Goal: Task Accomplishment & Management: Manage account settings

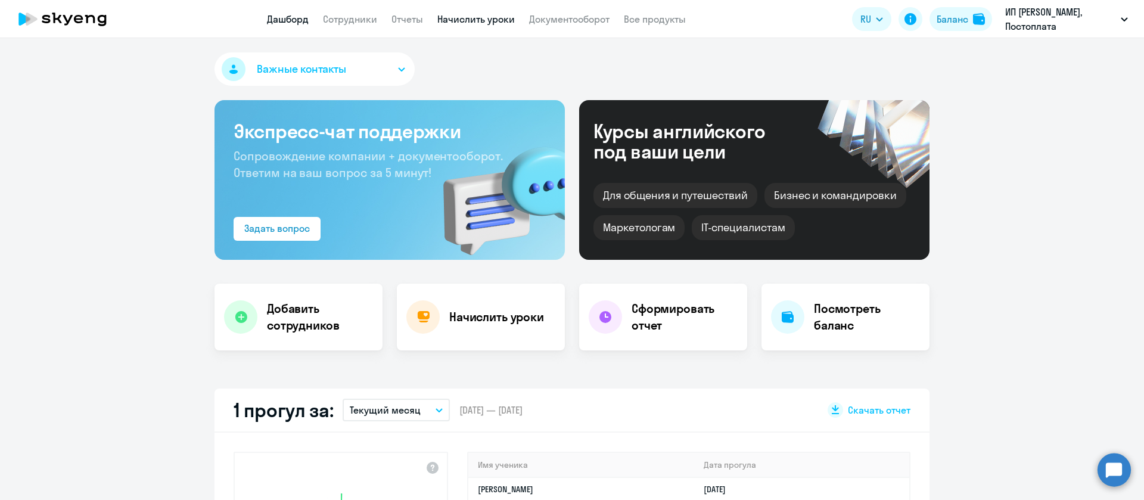
select select "30"
click at [460, 12] on app-menu-item-link "Начислить уроки" at bounding box center [475, 19] width 77 height 15
click at [460, 14] on link "Начислить уроки" at bounding box center [475, 19] width 77 height 12
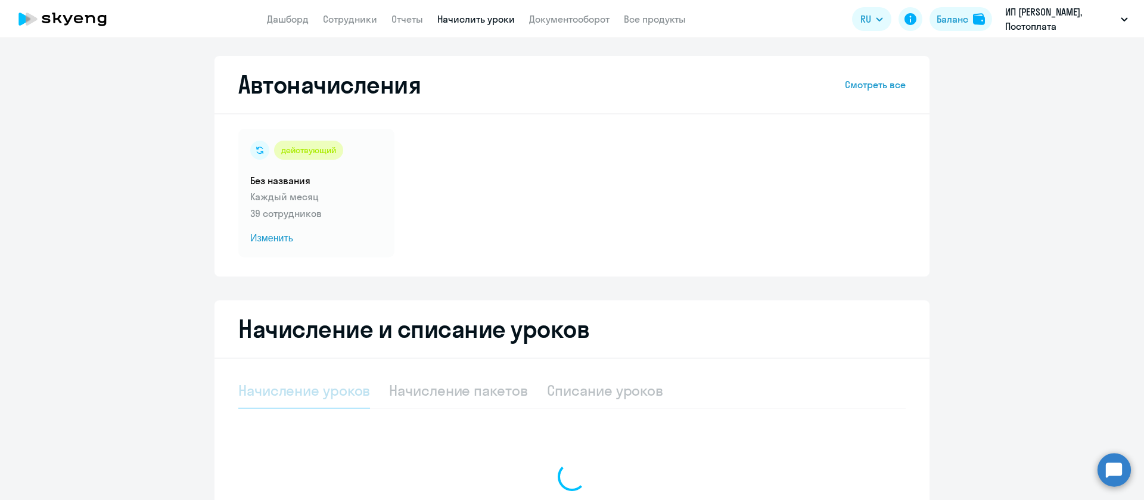
select select "10"
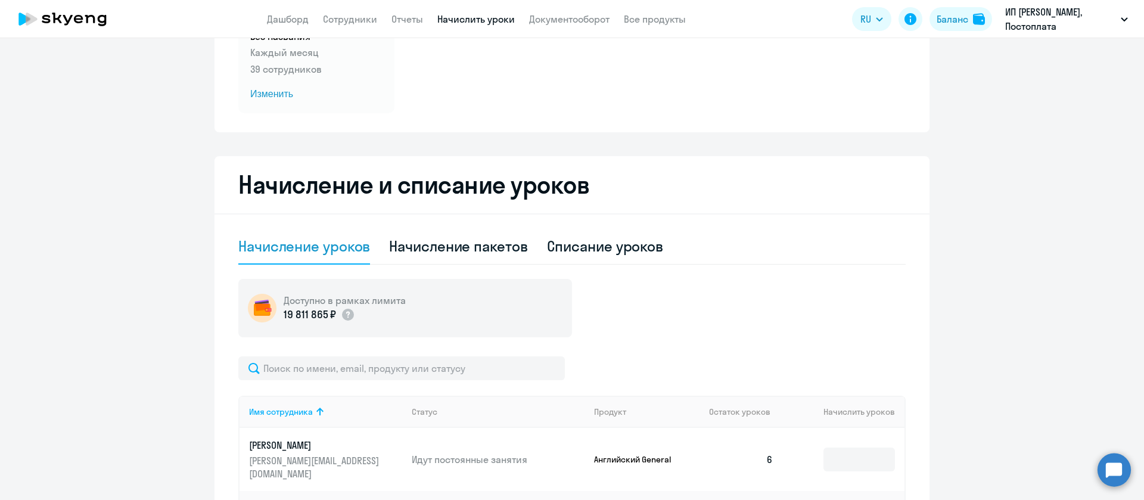
scroll to position [268, 0]
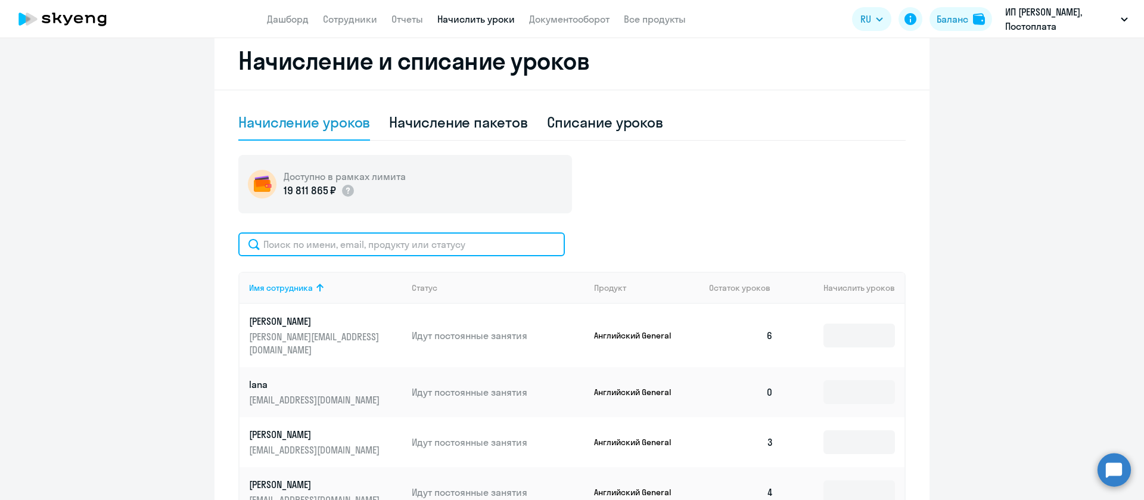
click at [336, 235] on input "text" at bounding box center [401, 244] width 327 height 24
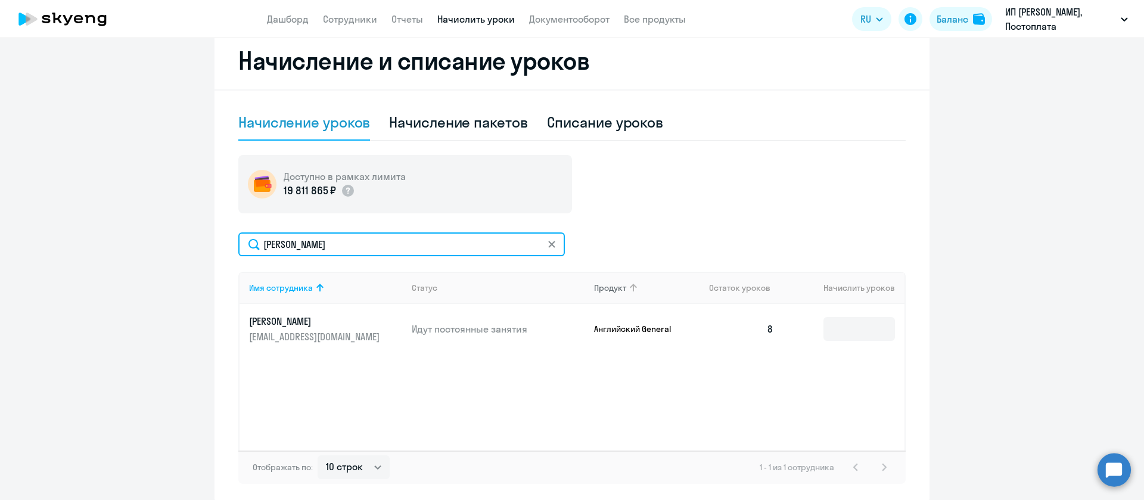
type input "я"
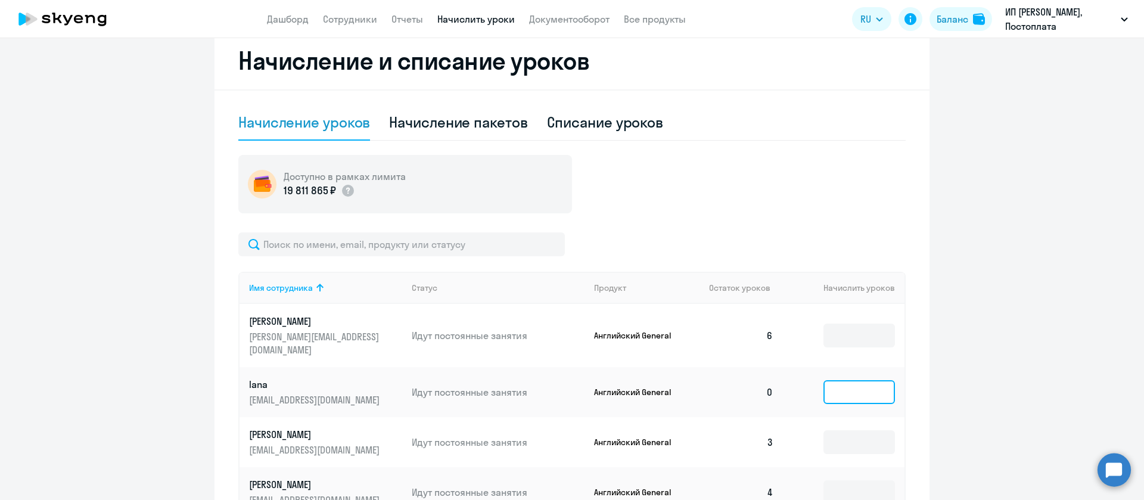
click at [845, 380] on input at bounding box center [860, 392] width 72 height 24
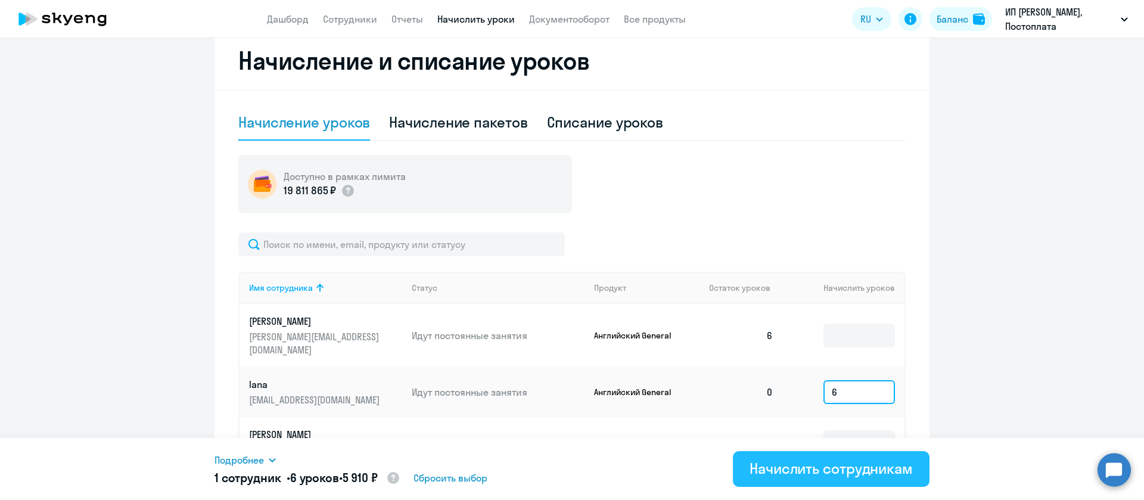
type input "6"
click at [855, 467] on div "Начислить сотрудникам" at bounding box center [831, 468] width 163 height 19
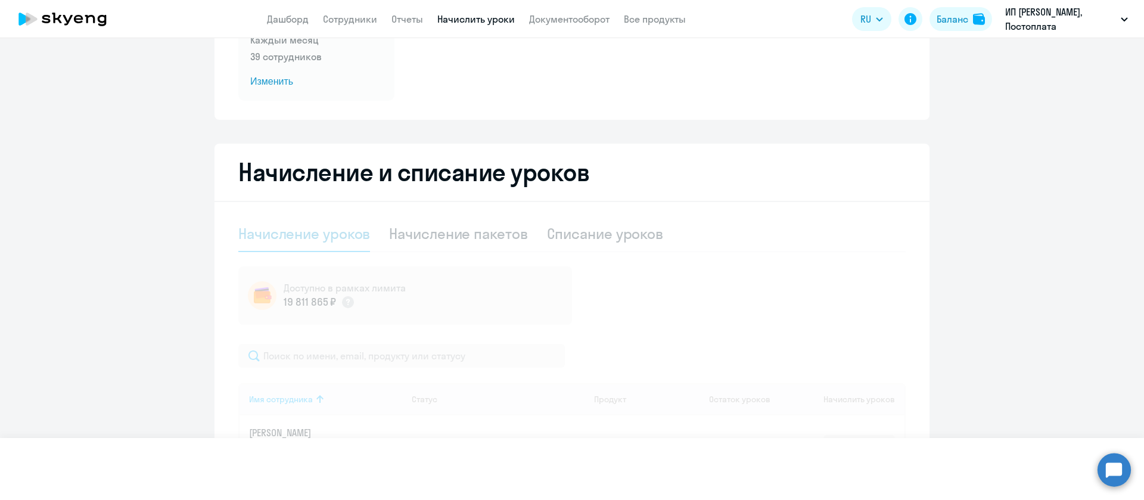
scroll to position [0, 0]
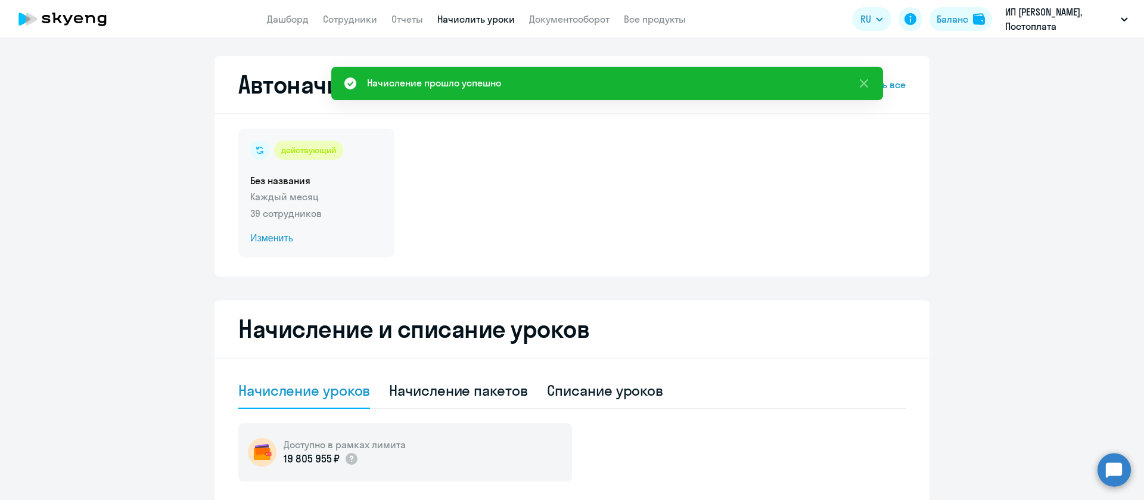
click at [268, 242] on span "Изменить" at bounding box center [316, 238] width 132 height 14
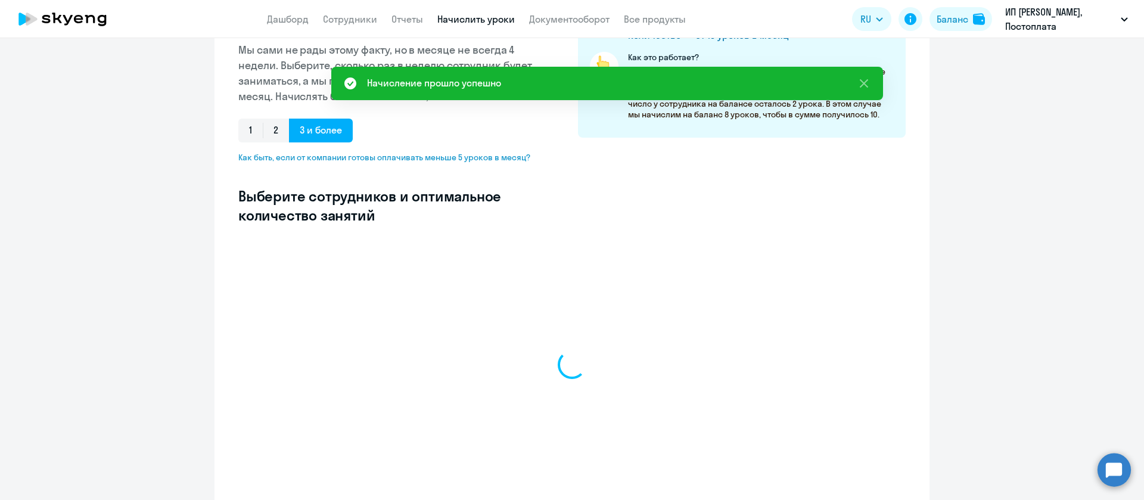
scroll to position [253, 0]
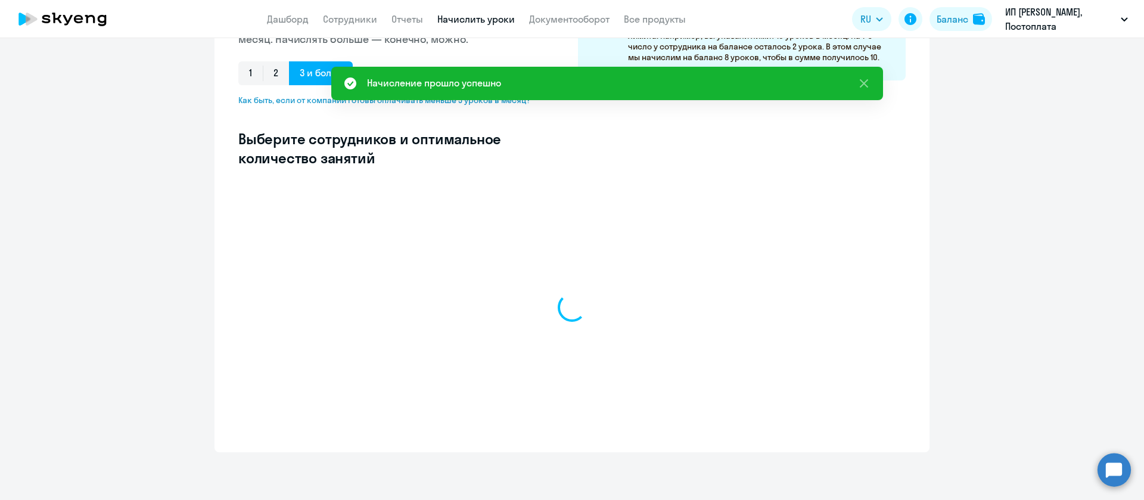
select select "10"
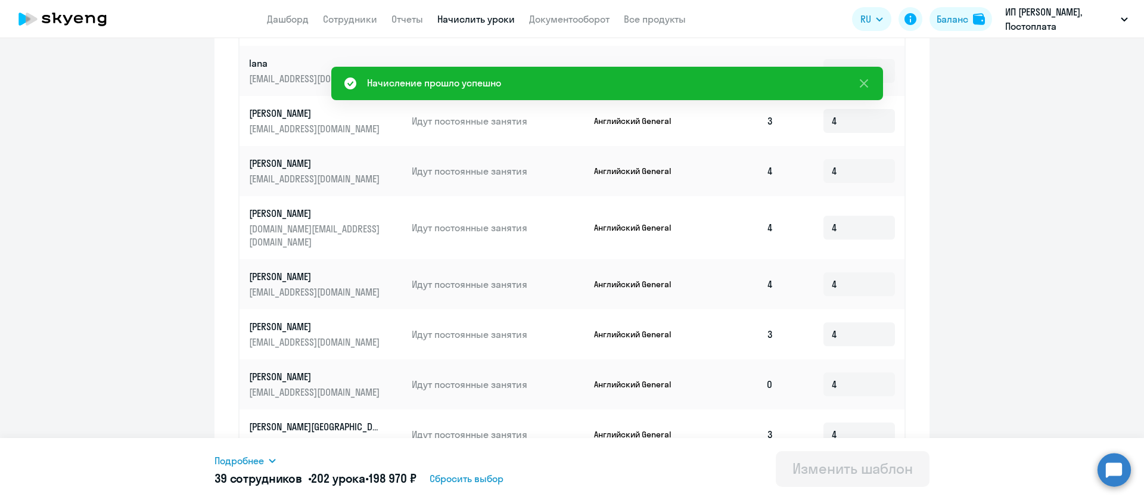
scroll to position [618, 0]
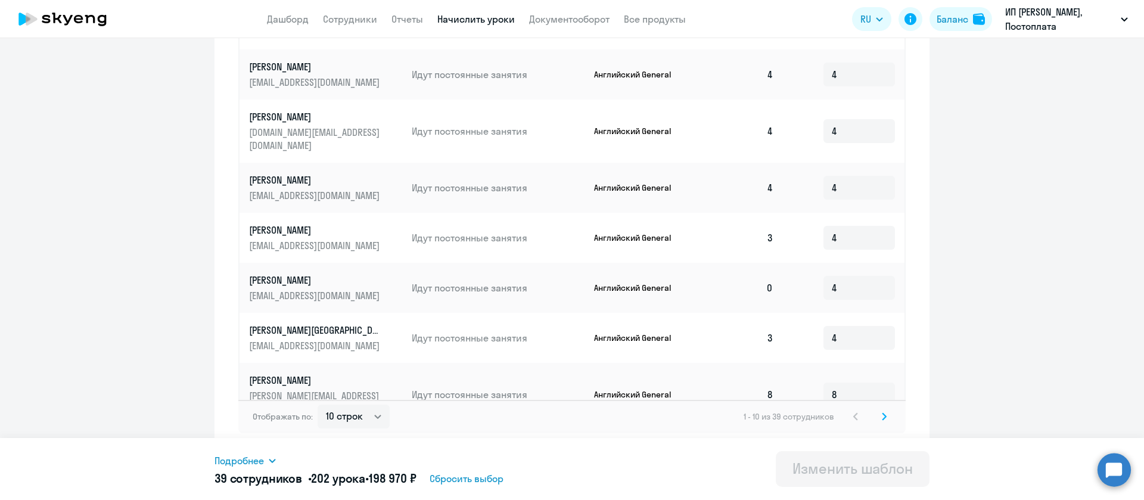
click at [882, 417] on icon at bounding box center [884, 416] width 5 height 8
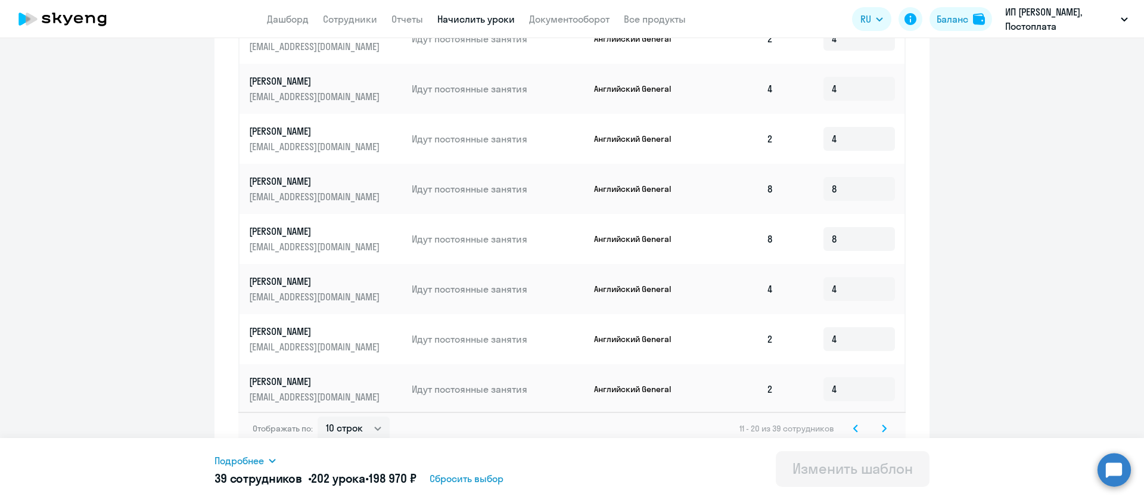
scroll to position [607, 0]
click at [881, 420] on svg-icon at bounding box center [884, 427] width 14 height 14
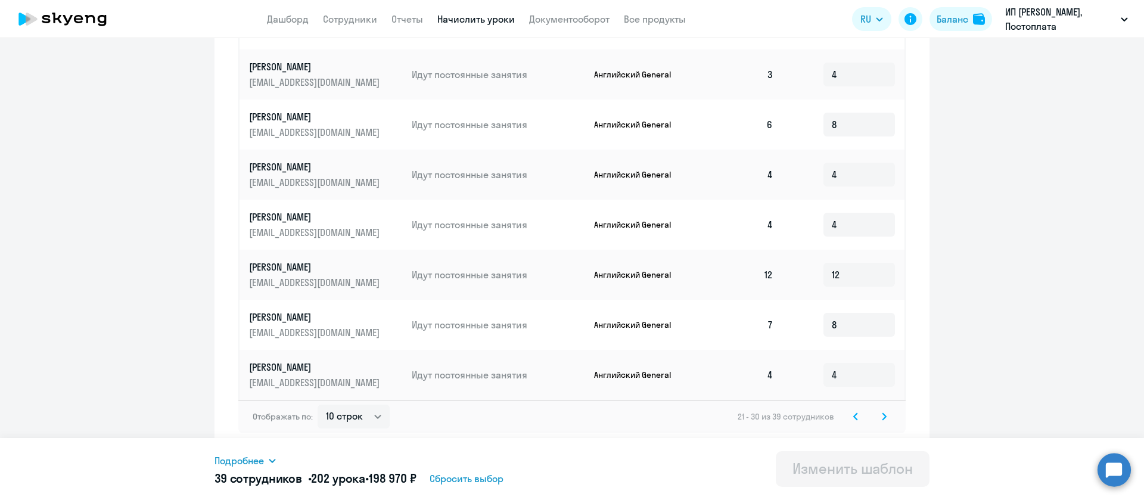
click at [886, 421] on div "Отображать по: 10 строк 30 строк 50 строк 21 - 30 из 39 сотрудников" at bounding box center [572, 416] width 668 height 33
click at [882, 412] on icon at bounding box center [884, 416] width 5 height 8
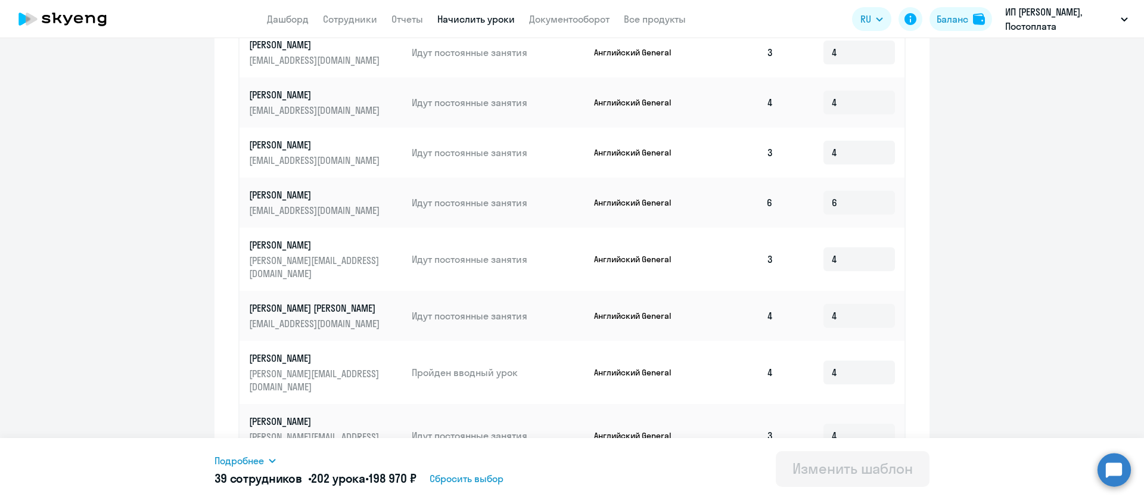
scroll to position [557, 0]
